Goal: Task Accomplishment & Management: Use online tool/utility

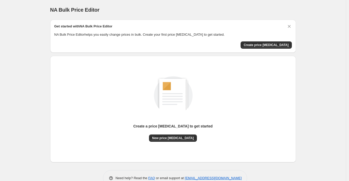
drag, startPoint x: 10, startPoint y: 54, endPoint x: 11, endPoint y: 51, distance: 3.4
click at [10, 53] on div "NA Bulk Price Editor. This page is ready NA Bulk Price Editor Get started with …" at bounding box center [173, 97] width 346 height 194
click at [274, 47] on span "Create price change job" at bounding box center [266, 45] width 45 height 4
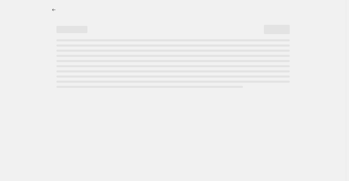
select select "percentage"
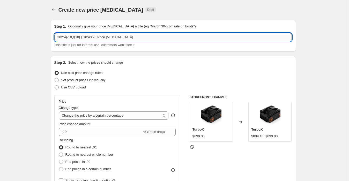
click at [137, 38] on input "2025年10月10日 10:40:26 Price change job" at bounding box center [173, 37] width 238 height 8
drag, startPoint x: 86, startPoint y: 38, endPoint x: 138, endPoint y: 37, distance: 51.5
click at [138, 37] on input "2025年10月10日 10:40:26 Price change job" at bounding box center [173, 37] width 238 height 8
type input "2025年10月10日 autumn sale"
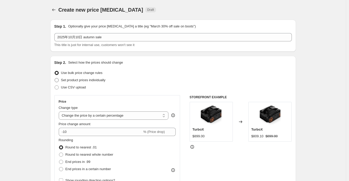
click at [75, 81] on span "Set product prices individually" at bounding box center [83, 80] width 44 height 4
click at [55, 78] on input "Set product prices individually" at bounding box center [55, 78] width 0 height 0
radio input "true"
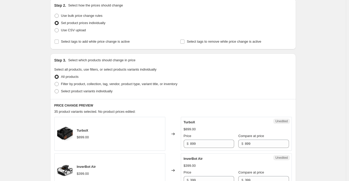
scroll to position [57, 0]
click at [98, 91] on span "Select product variants individually" at bounding box center [86, 91] width 51 height 4
click at [55, 89] on input "Select product variants individually" at bounding box center [55, 89] width 0 height 0
radio input "true"
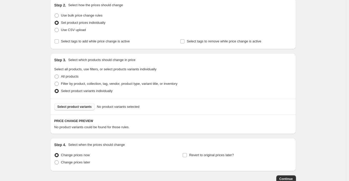
click at [85, 108] on span "Select product variants" at bounding box center [74, 107] width 34 height 4
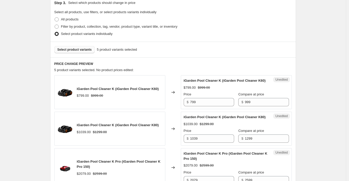
scroll to position [115, 0]
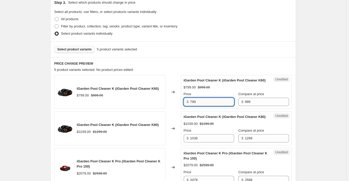
click at [204, 103] on input "799" at bounding box center [212, 102] width 44 height 8
drag, startPoint x: 196, startPoint y: 101, endPoint x: 193, endPoint y: 101, distance: 2.6
click at [193, 101] on input "799" at bounding box center [212, 102] width 44 height 8
type input "749"
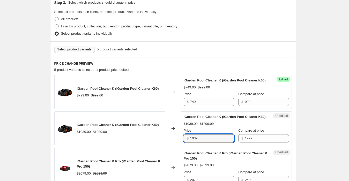
drag, startPoint x: 201, startPoint y: 139, endPoint x: 191, endPoint y: 140, distance: 10.4
click at [191, 140] on div "$ 1039" at bounding box center [209, 138] width 50 height 8
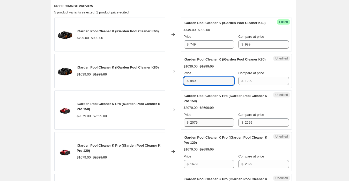
scroll to position [172, 0]
type input "949"
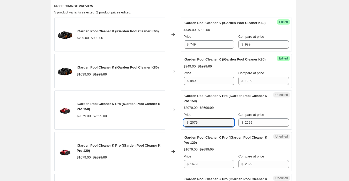
drag, startPoint x: 207, startPoint y: 124, endPoint x: 174, endPoint y: 123, distance: 33.1
click at [174, 123] on div "iGarden Pool Cleaner K Pro (iGarden Pool Cleaner K Pro 150) $2079.00 $2599.00 C…" at bounding box center [173, 110] width 238 height 39
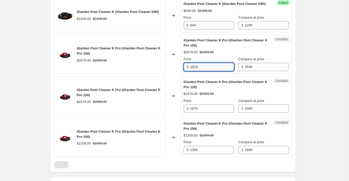
scroll to position [230, 0]
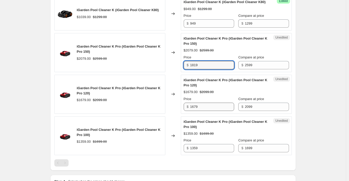
type input "1819"
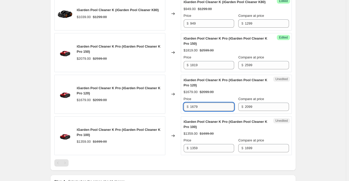
click at [204, 106] on input "1679" at bounding box center [212, 107] width 44 height 8
drag, startPoint x: 204, startPoint y: 107, endPoint x: 181, endPoint y: 111, distance: 23.4
click at [181, 111] on div "iGarden Pool Cleaner K Pro (iGarden Pool Cleaner K Pro 120) $1679.00 $2099.00 C…" at bounding box center [173, 94] width 238 height 39
type input "1469"
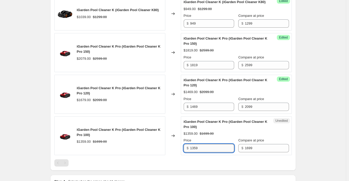
click at [205, 147] on input "1359" at bounding box center [212, 148] width 44 height 8
drag, startPoint x: 205, startPoint y: 145, endPoint x: 182, endPoint y: 150, distance: 23.4
click at [182, 150] on div "Unedited iGarden Pool Cleaner K Pro (iGarden Pool Cleaner K Pro 100) $1359.00 $…" at bounding box center [236, 135] width 111 height 39
type input "1189"
click at [176, 159] on div at bounding box center [173, 162] width 238 height 7
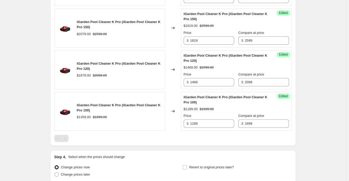
scroll to position [287, 0]
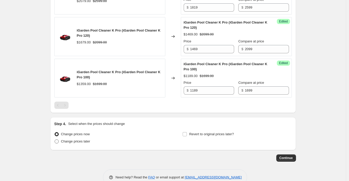
click at [74, 141] on span "Change prices later" at bounding box center [75, 141] width 29 height 4
click at [55, 140] on input "Change prices later" at bounding box center [55, 139] width 0 height 0
radio input "true"
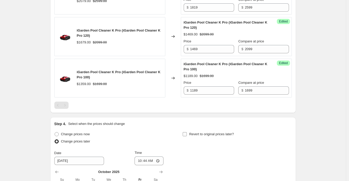
click at [184, 135] on input "Revert to original prices later?" at bounding box center [185, 134] width 4 height 4
checkbox input "true"
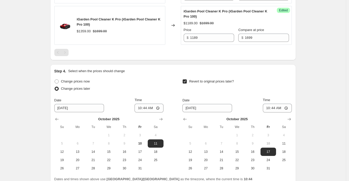
scroll to position [374, 0]
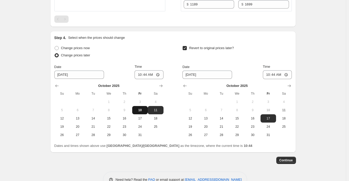
click at [143, 109] on span "10" at bounding box center [139, 110] width 11 height 4
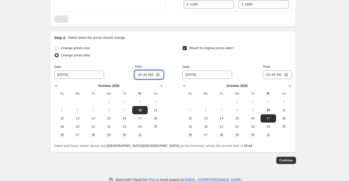
click at [158, 73] on input "10:44" at bounding box center [149, 74] width 29 height 9
click at [125, 71] on div "Date 10/10/2025 Time 10:44" at bounding box center [108, 71] width 109 height 15
click at [157, 108] on span "11" at bounding box center [155, 110] width 11 height 4
type input "10/11/2025"
click at [154, 73] on input "10:44" at bounding box center [149, 74] width 29 height 9
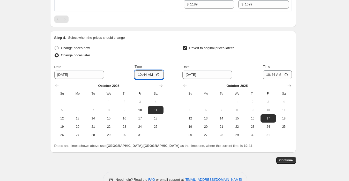
click at [141, 73] on input "10:44" at bounding box center [149, 74] width 29 height 9
click at [158, 74] on input "10:44" at bounding box center [149, 74] width 29 height 9
type input "15:00"
click at [166, 57] on div "Change prices now Change prices later Date 10/11/2025 Time 15:00 October 2025 S…" at bounding box center [173, 91] width 238 height 95
click at [221, 125] on span "21" at bounding box center [221, 127] width 11 height 4
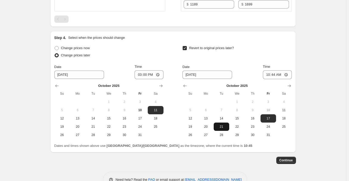
type input "10/21/2025"
click at [280, 73] on input "10:44" at bounding box center [277, 74] width 29 height 9
click at [274, 73] on input "10:44" at bounding box center [277, 74] width 29 height 9
click at [286, 73] on input "10:44" at bounding box center [277, 74] width 29 height 9
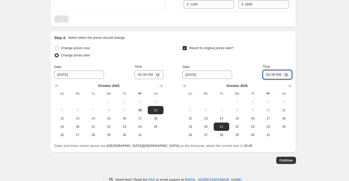
type input "15:00"
click at [256, 58] on div "Revert to original prices later? Date 10/21/2025 Time 15:00 October 2025 Su Mo …" at bounding box center [236, 91] width 109 height 95
click at [289, 159] on span "Continue" at bounding box center [285, 160] width 13 height 4
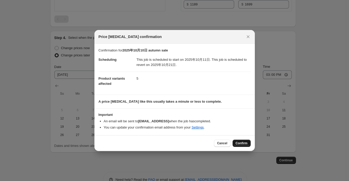
click at [242, 146] on button "Confirm" at bounding box center [242, 143] width 18 height 7
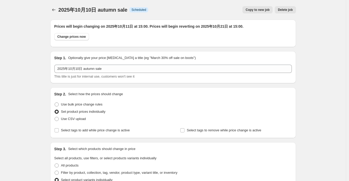
scroll to position [374, 0]
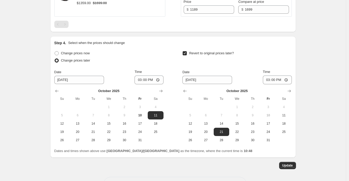
scroll to position [402, 0]
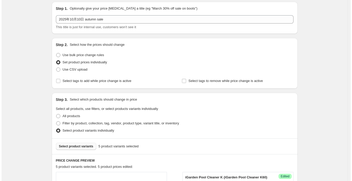
scroll to position [0, 0]
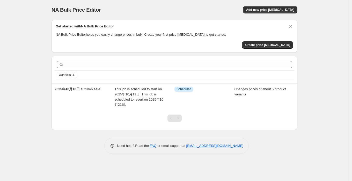
click at [31, 74] on div "NA Bulk Price Editor. This page is ready NA Bulk Price Editor Add new price cha…" at bounding box center [174, 90] width 349 height 181
click at [62, 161] on div "NA Bulk Price Editor. This page is ready NA Bulk Price Editor Add new price cha…" at bounding box center [174, 81] width 258 height 162
click at [23, 71] on div "NA Bulk Price Editor. This page is ready NA Bulk Price Editor Add new price cha…" at bounding box center [174, 90] width 349 height 181
click at [36, 101] on div "NA Bulk Price Editor. This page is ready NA Bulk Price Editor Add new price cha…" at bounding box center [174, 90] width 349 height 181
